Goal: Information Seeking & Learning: Understand process/instructions

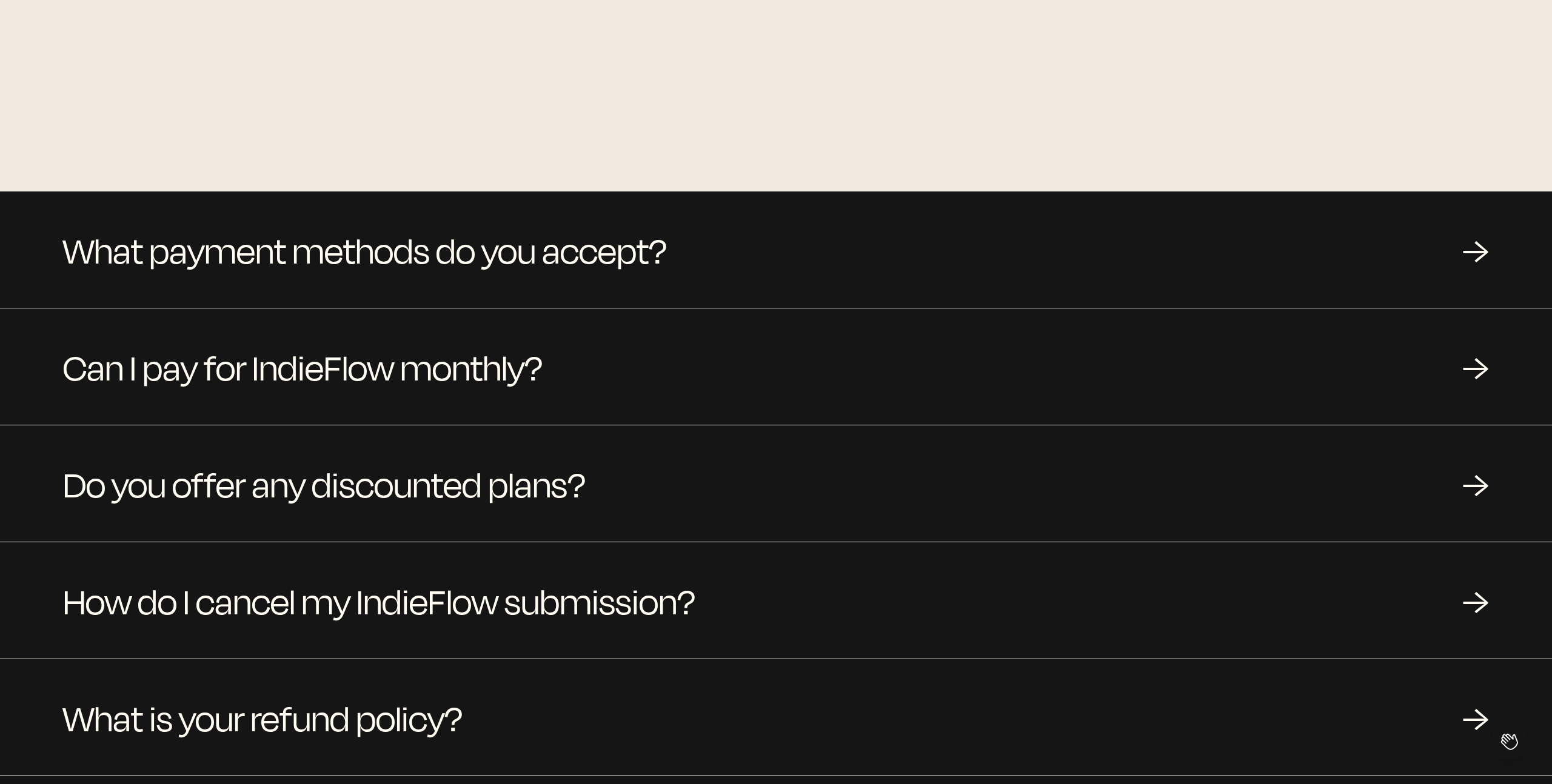
scroll to position [1097, 0]
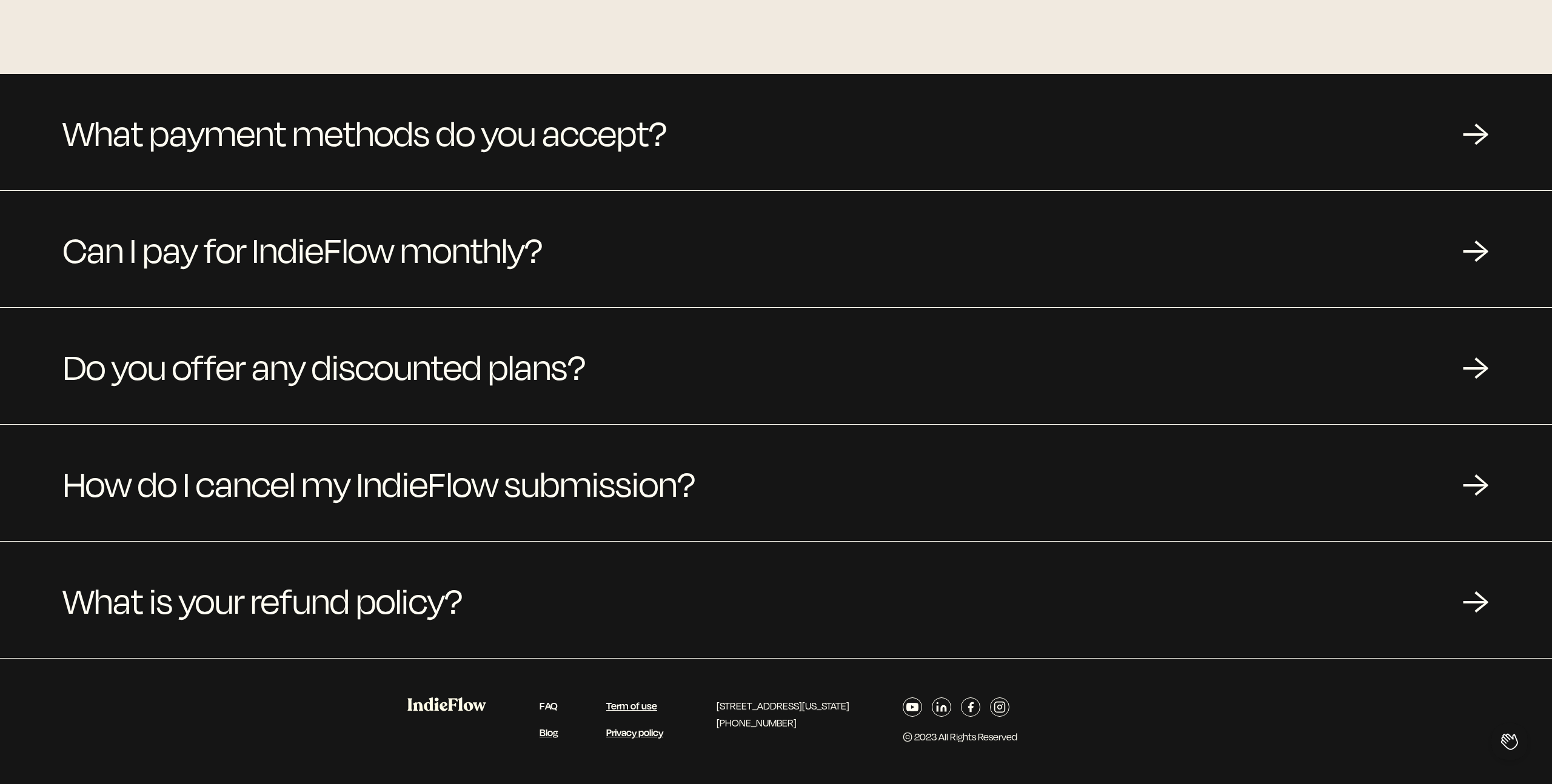
click at [545, 703] on link "FAQ" at bounding box center [548, 706] width 18 height 14
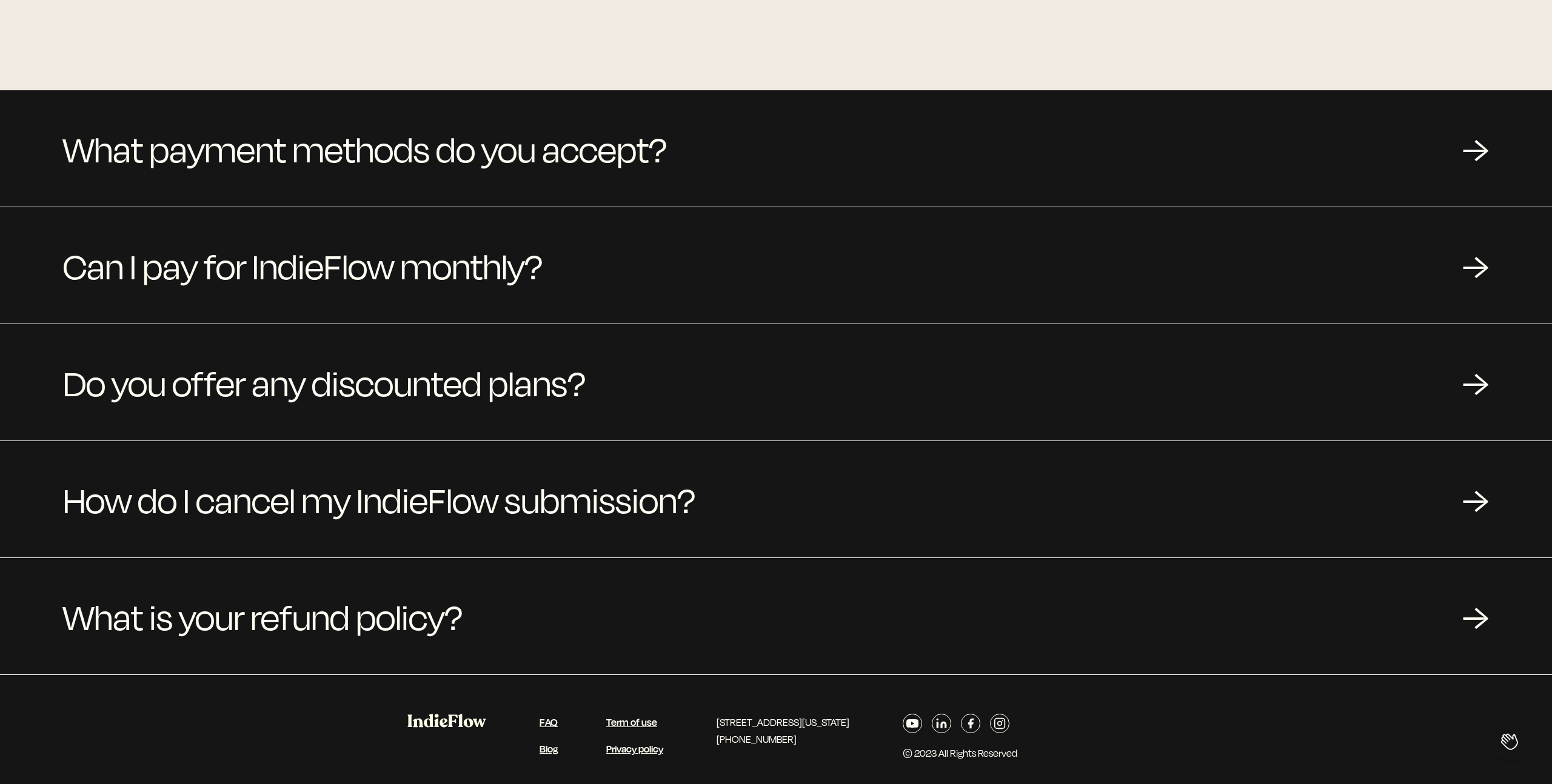
scroll to position [1097, 0]
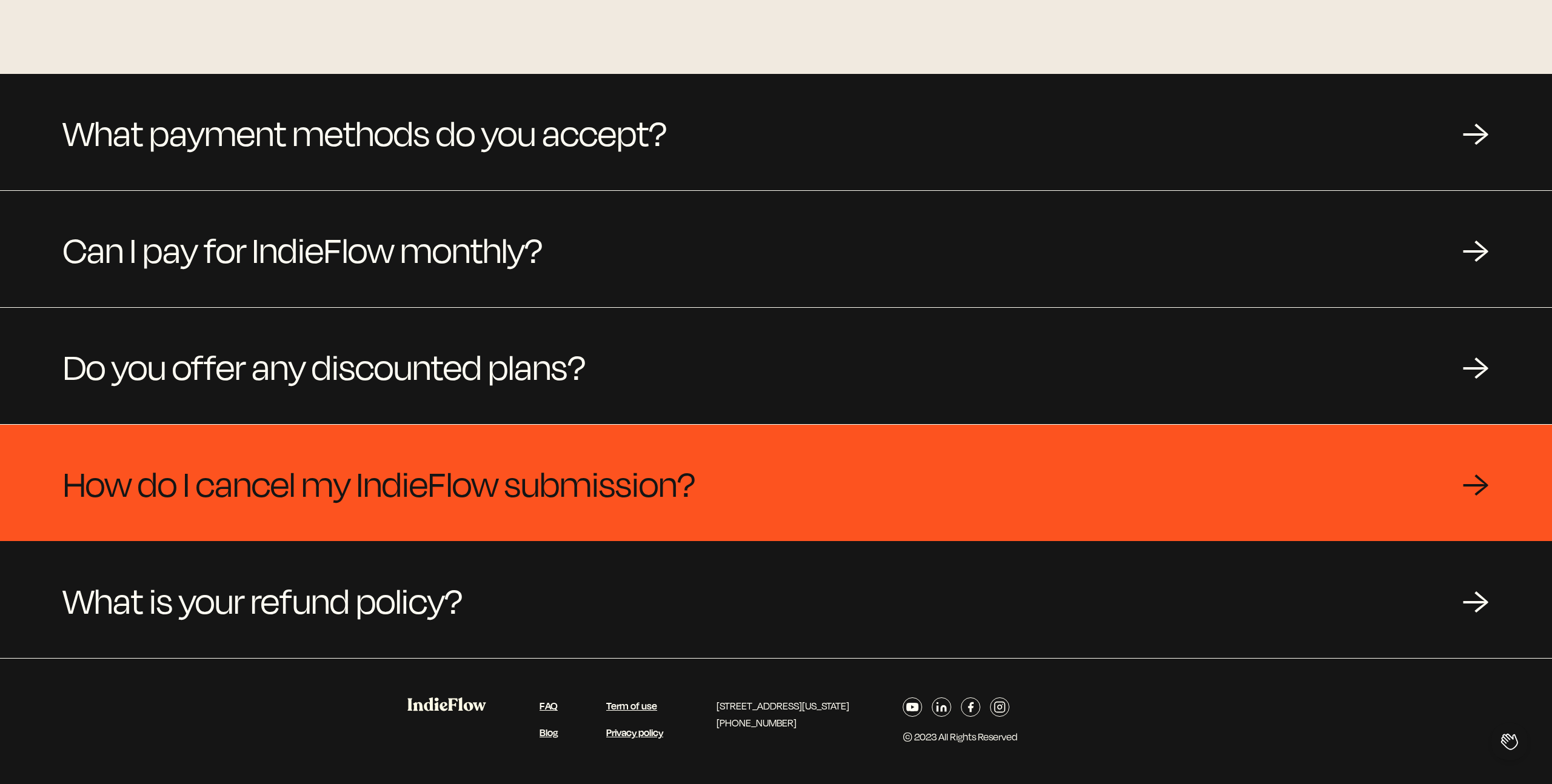
click at [1052, 477] on div "How do I cancel my IndieFlow submission? →" at bounding box center [776, 483] width 1552 height 117
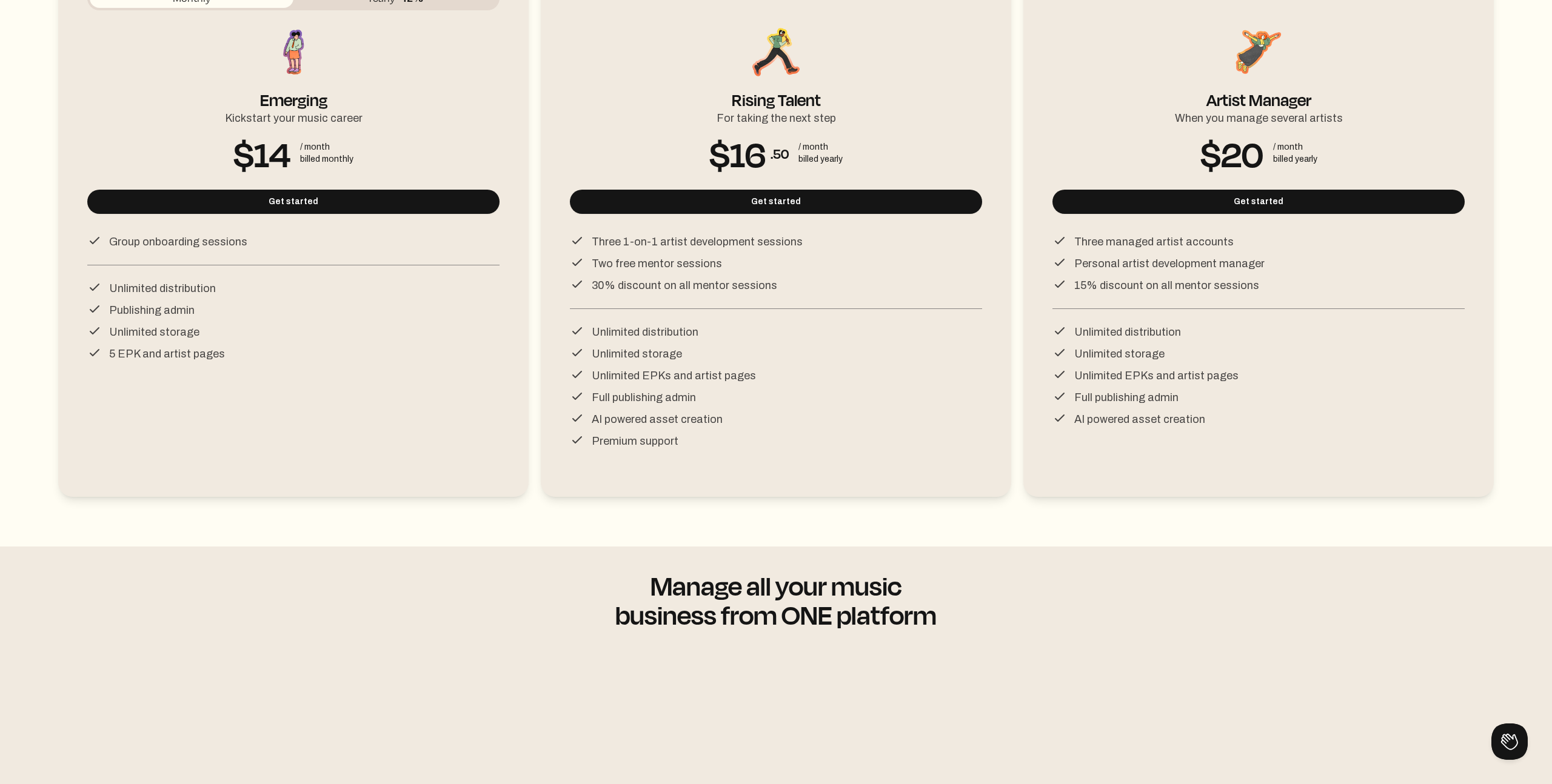
scroll to position [0, 0]
